Goal: Task Accomplishment & Management: Complete application form

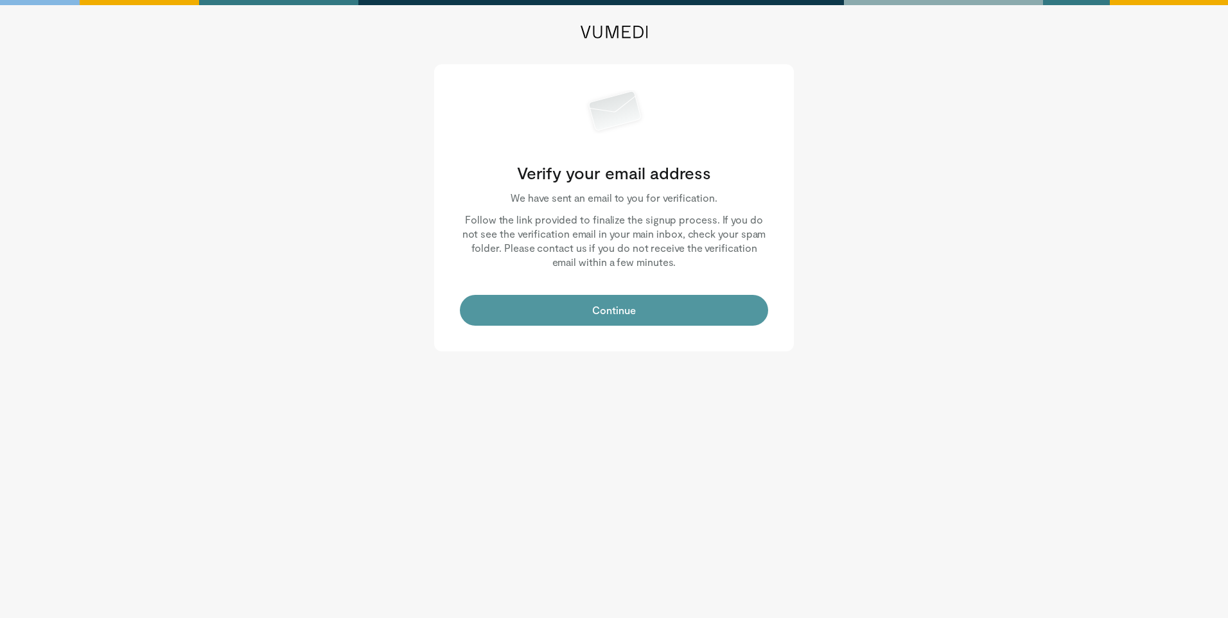
click at [607, 312] on button "Continue" at bounding box center [614, 310] width 308 height 31
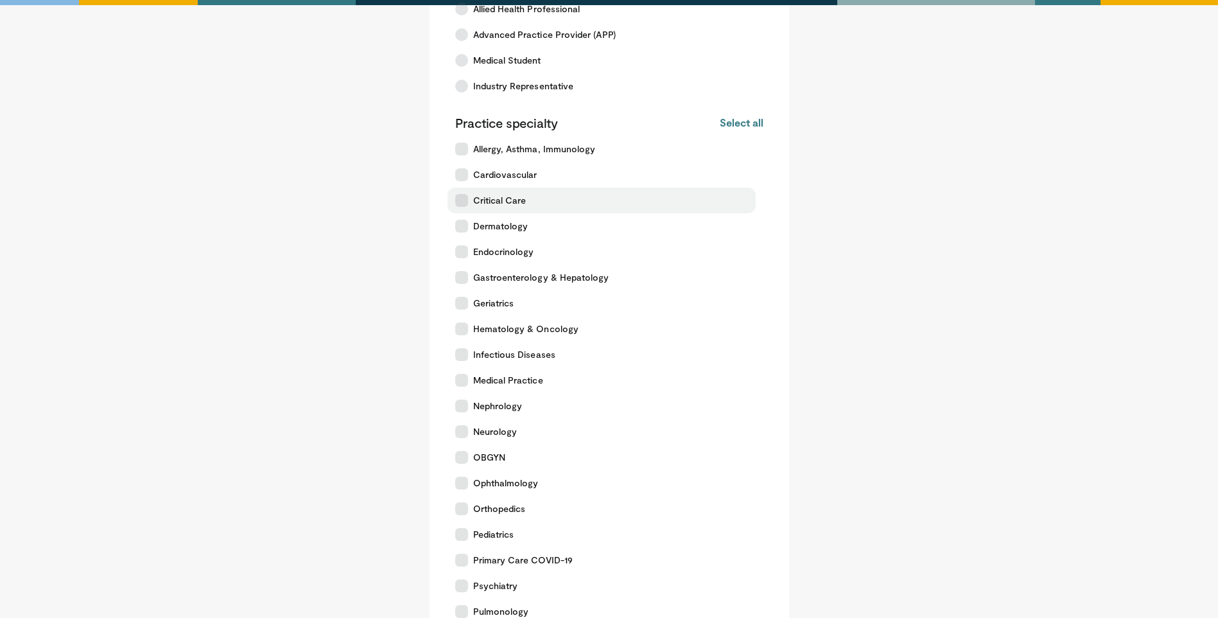
scroll to position [385, 0]
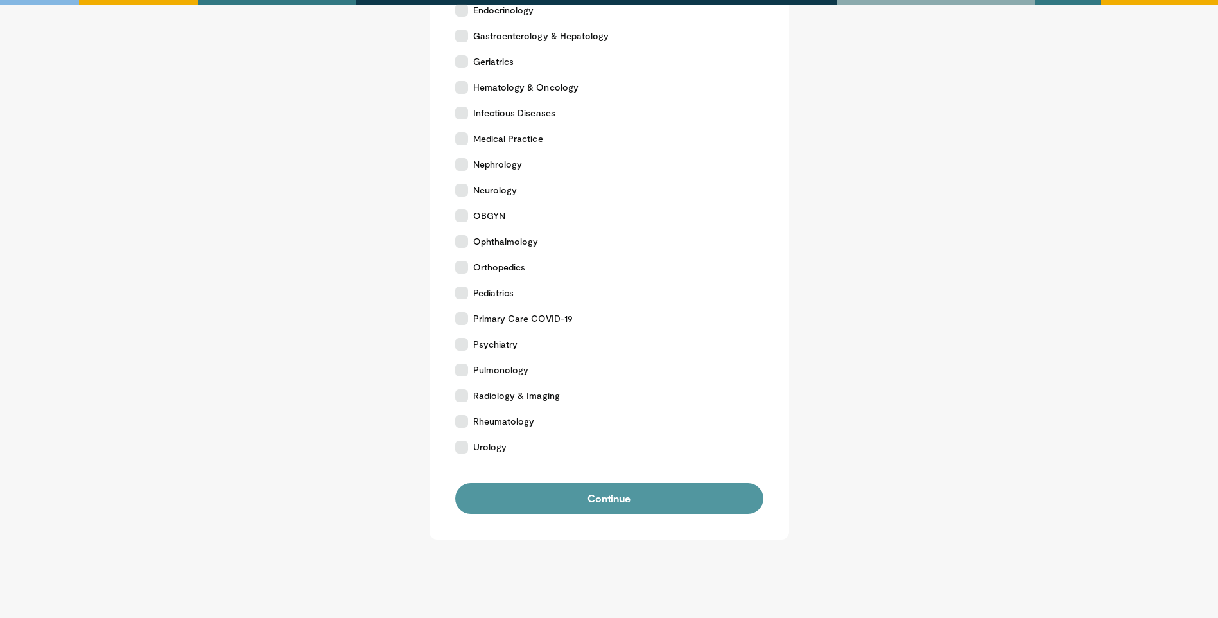
click at [633, 504] on button "Continue" at bounding box center [609, 498] width 308 height 31
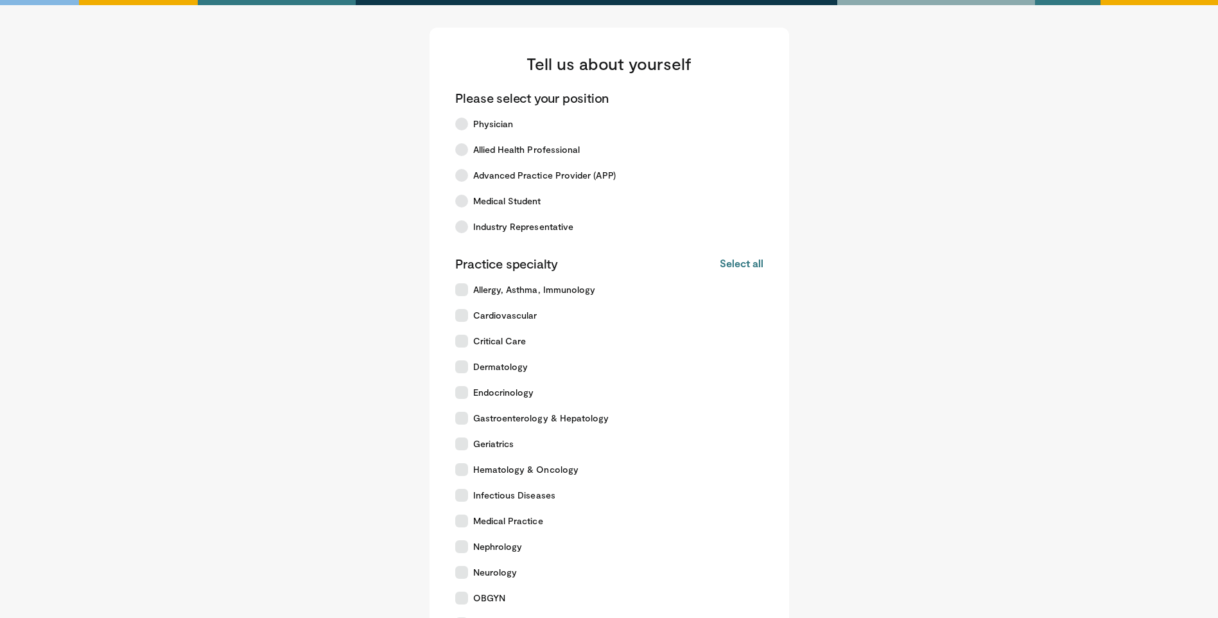
scroll to position [0, 0]
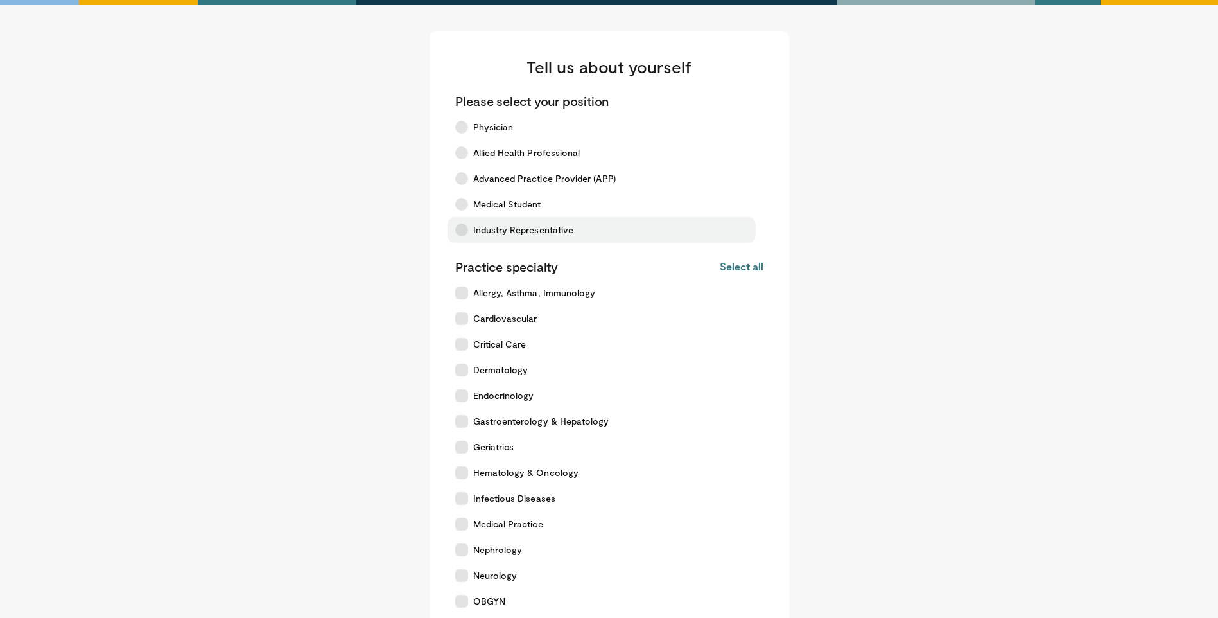
click at [464, 227] on icon at bounding box center [461, 229] width 13 height 13
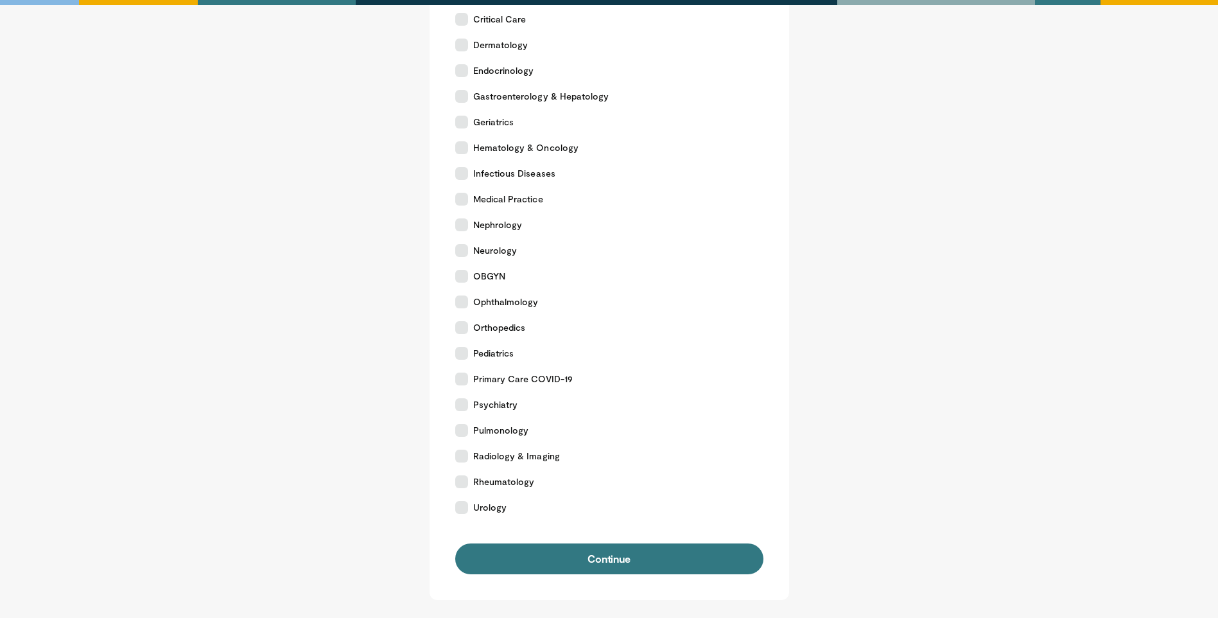
scroll to position [434, 0]
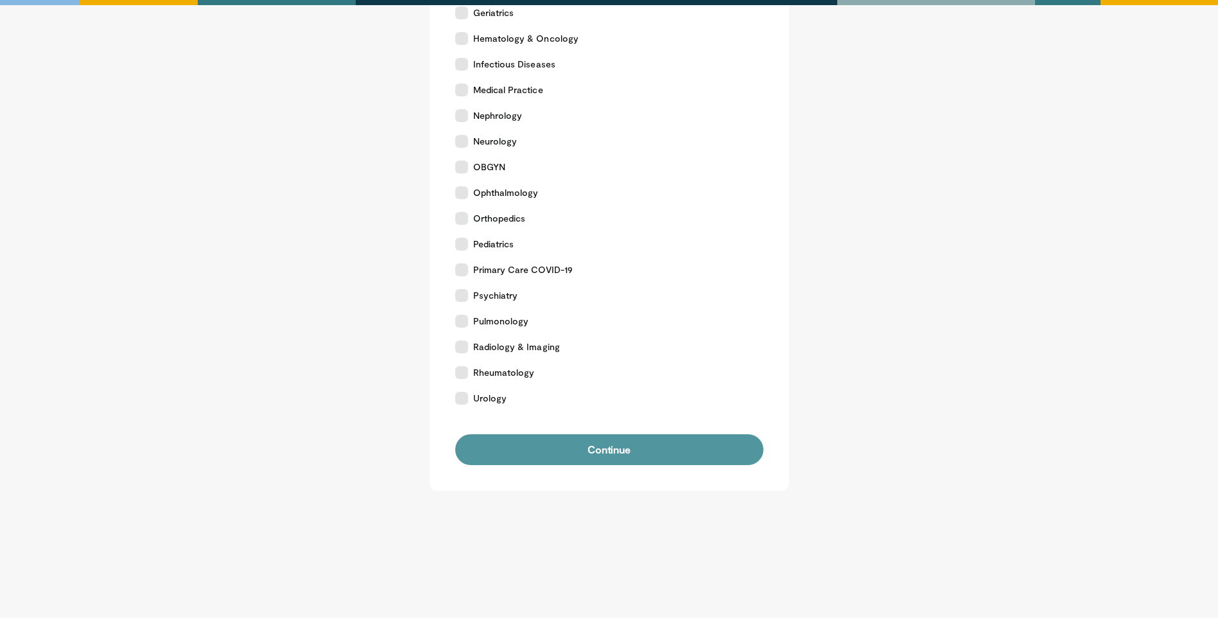
click at [651, 457] on button "Continue" at bounding box center [609, 449] width 308 height 31
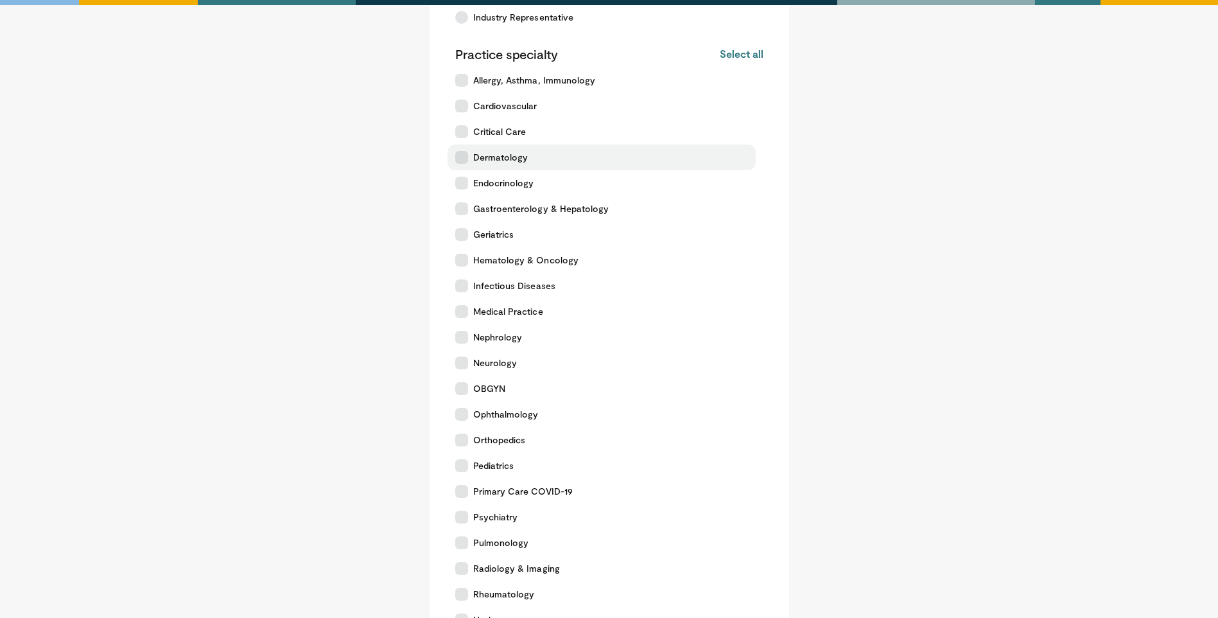
scroll to position [257, 0]
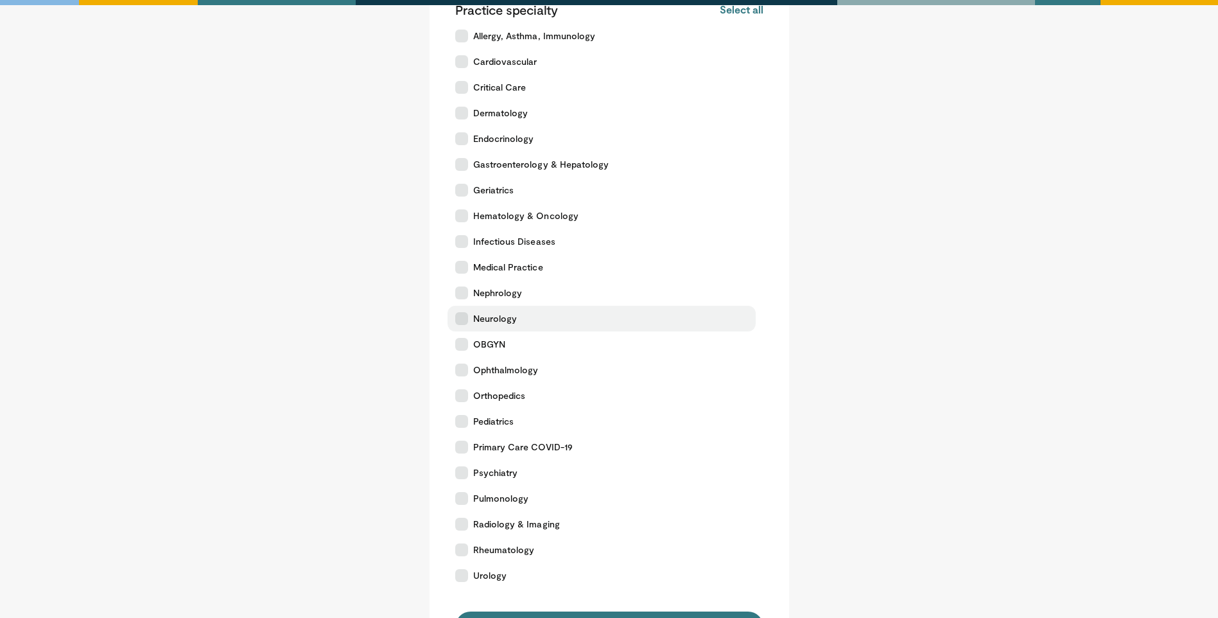
click at [458, 319] on icon at bounding box center [461, 318] width 13 height 13
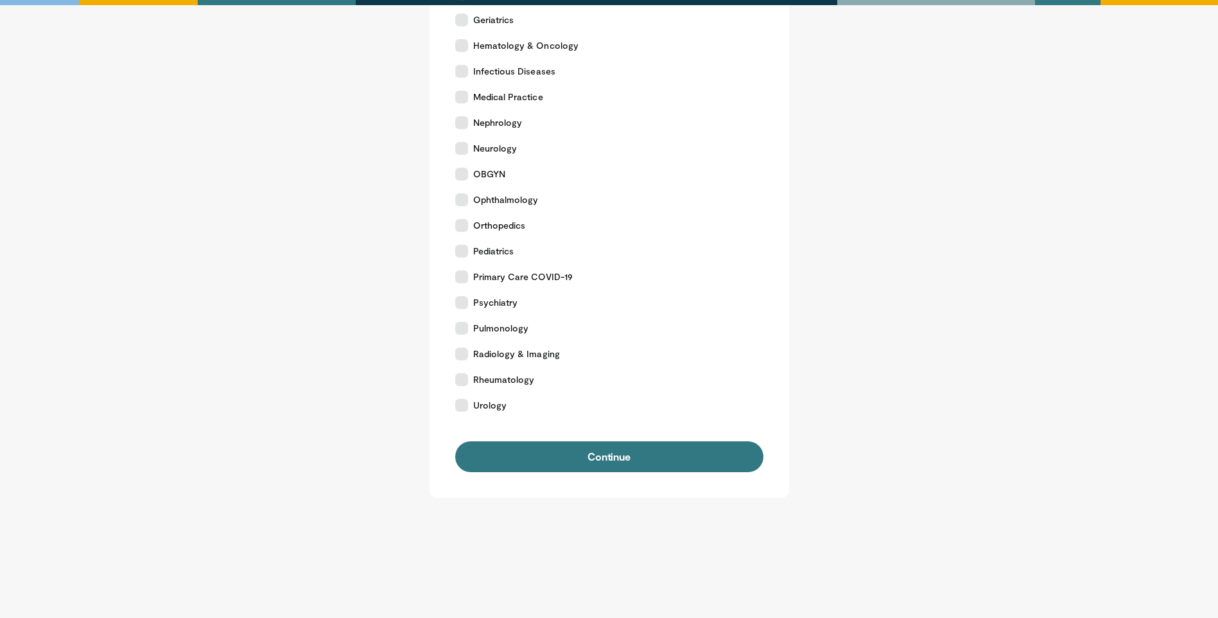
scroll to position [434, 0]
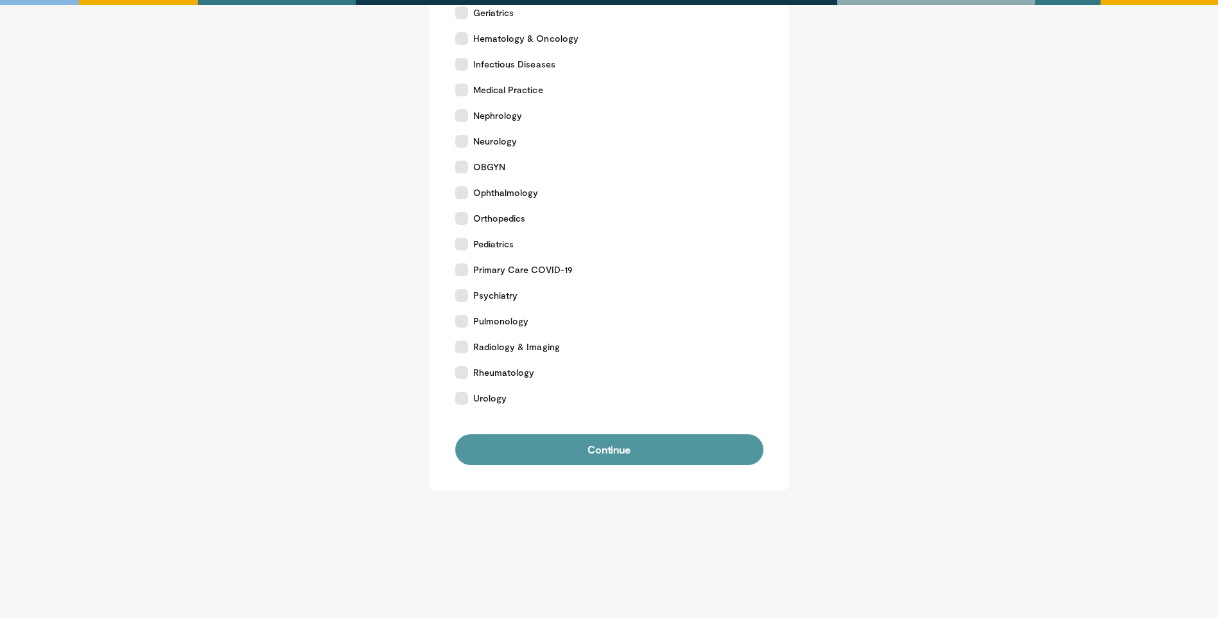
click at [609, 457] on button "Continue" at bounding box center [609, 449] width 308 height 31
